Goal: Task Accomplishment & Management: Use online tool/utility

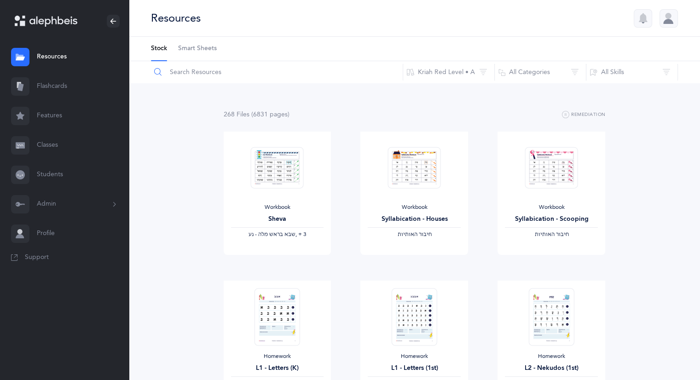
click at [210, 74] on input "text" at bounding box center [276, 72] width 253 height 22
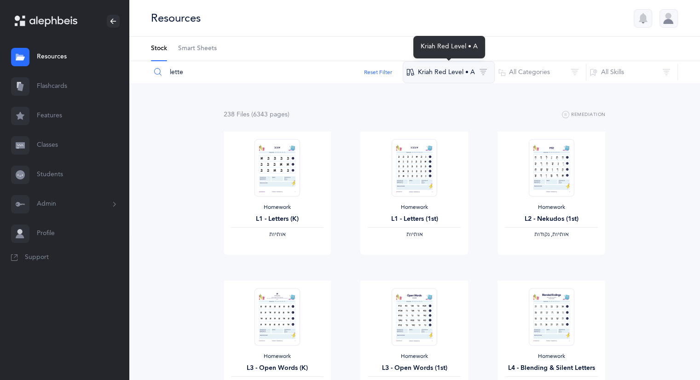
click at [480, 71] on button "Kriah Red Level • A" at bounding box center [449, 72] width 92 height 22
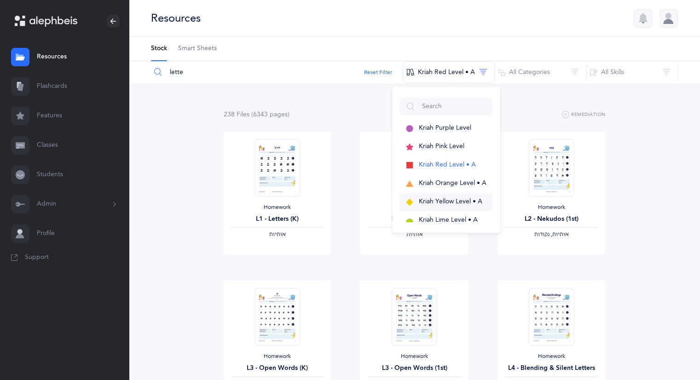
click at [448, 199] on span "Kriah Yellow Level • A" at bounding box center [451, 201] width 64 height 7
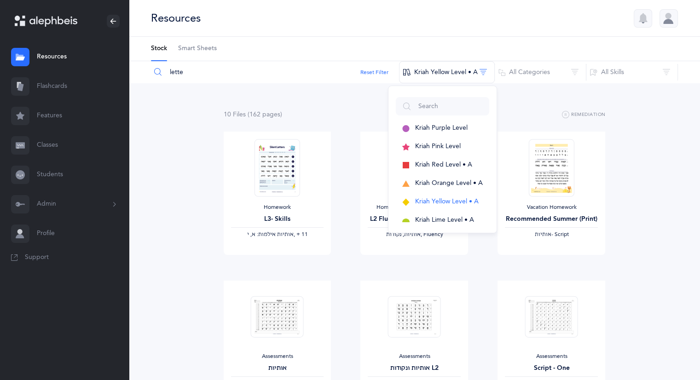
click at [183, 72] on input "lette" at bounding box center [274, 72] width 249 height 22
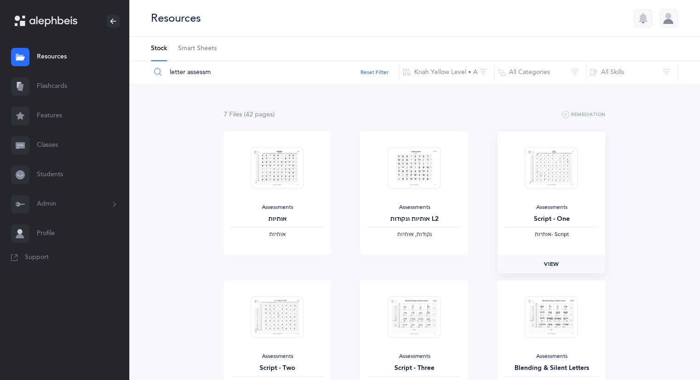
type input "letter assessm"
click at [555, 263] on span "View" at bounding box center [551, 264] width 15 height 8
click at [54, 144] on link "Classes" at bounding box center [64, 145] width 129 height 29
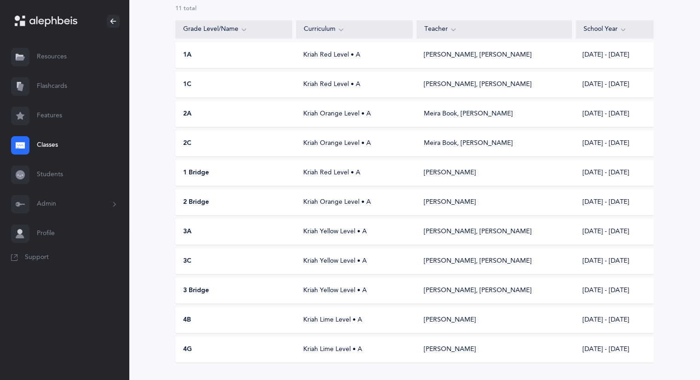
scroll to position [103, 0]
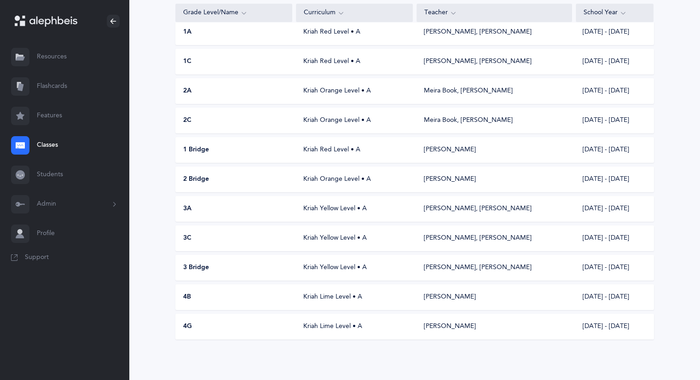
click at [342, 328] on div "Kriah Lime Level • A" at bounding box center [354, 326] width 117 height 9
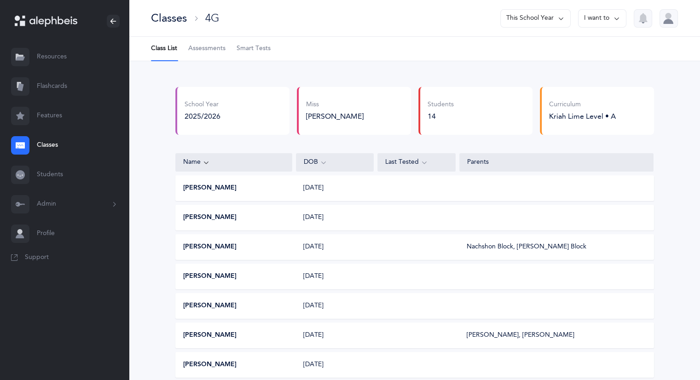
click at [612, 16] on button "I want to" at bounding box center [602, 18] width 48 height 18
click at [583, 81] on button "Print assessments" at bounding box center [586, 80] width 66 height 17
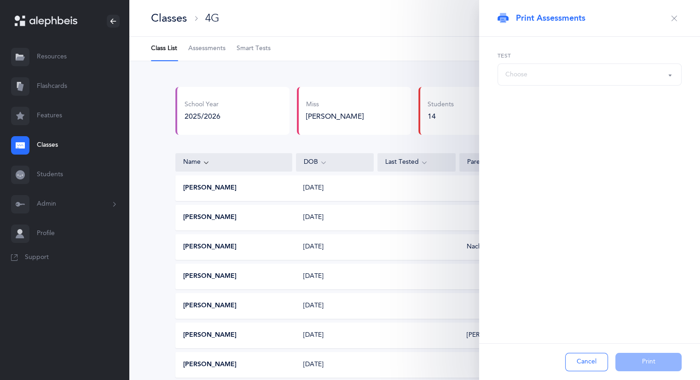
click at [668, 74] on button "Choose" at bounding box center [589, 75] width 184 height 22
click at [670, 75] on button "Choose" at bounding box center [589, 75] width 184 height 22
click at [541, 114] on span "אותיות ונקודות L1" at bounding box center [536, 111] width 48 height 8
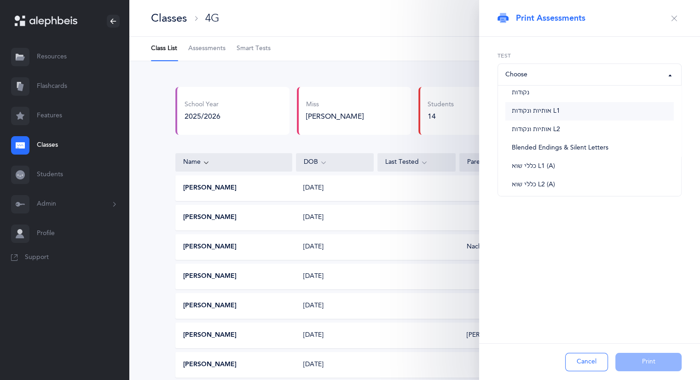
select select "4"
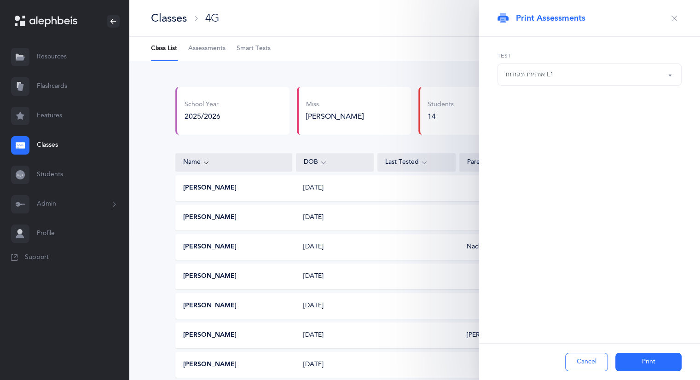
click at [649, 369] on button "Print" at bounding box center [648, 362] width 66 height 18
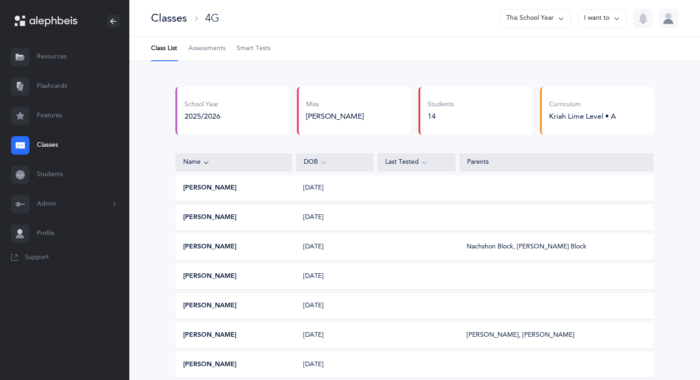
click at [618, 18] on icon at bounding box center [616, 18] width 7 height 10
click at [592, 79] on button "Print assessments" at bounding box center [586, 80] width 66 height 17
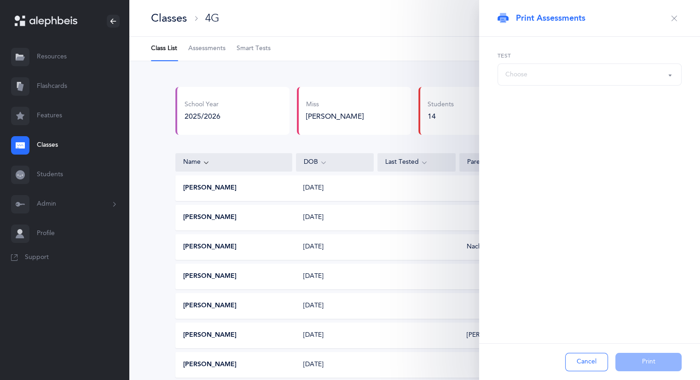
click at [669, 74] on button "Choose" at bounding box center [589, 75] width 184 height 22
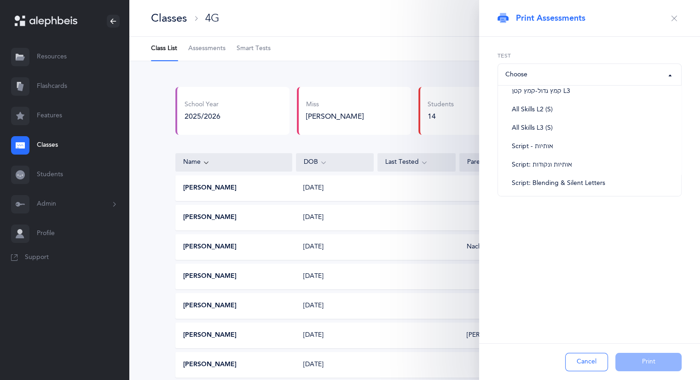
scroll to position [414, 0]
click at [534, 132] on span "Script: אותיות ונקודות" at bounding box center [542, 130] width 60 height 8
select select "37"
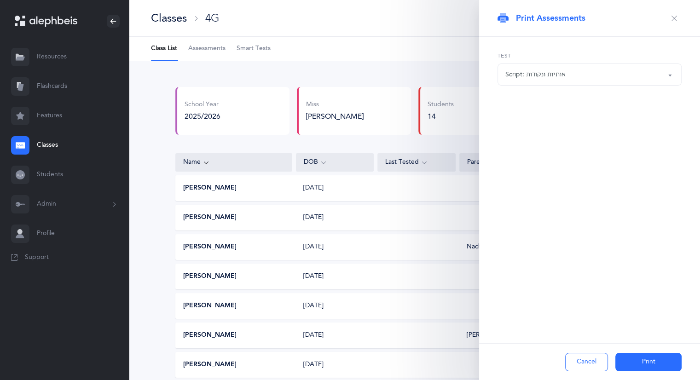
click at [674, 16] on icon "button" at bounding box center [673, 18] width 7 height 7
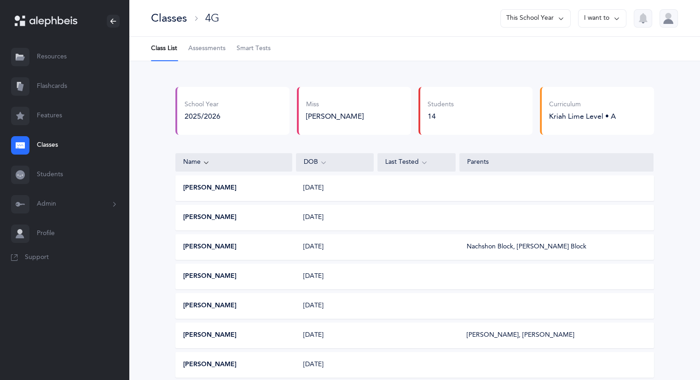
scroll to position [0, 0]
click at [618, 18] on icon at bounding box center [616, 18] width 7 height 10
click at [444, 39] on ul "Class List Assessments Smart Tests" at bounding box center [414, 49] width 571 height 24
